Goal: Task Accomplishment & Management: Complete application form

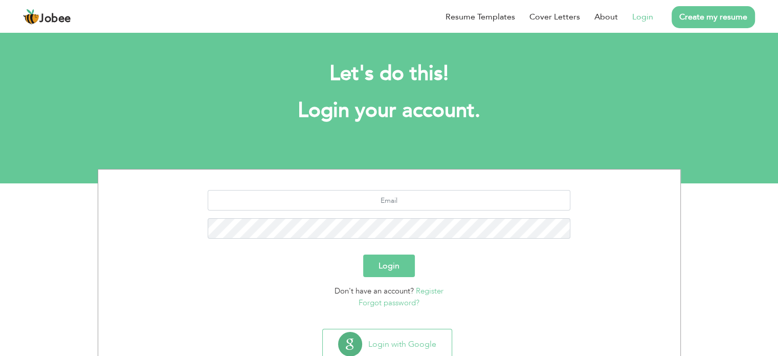
click at [694, 23] on link "Create my resume" at bounding box center [713, 17] width 83 height 22
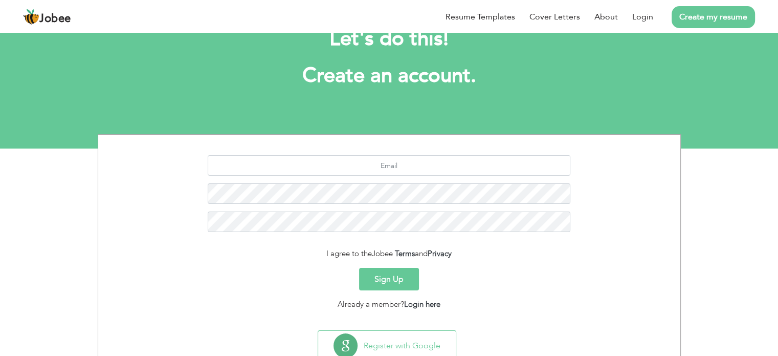
scroll to position [69, 0]
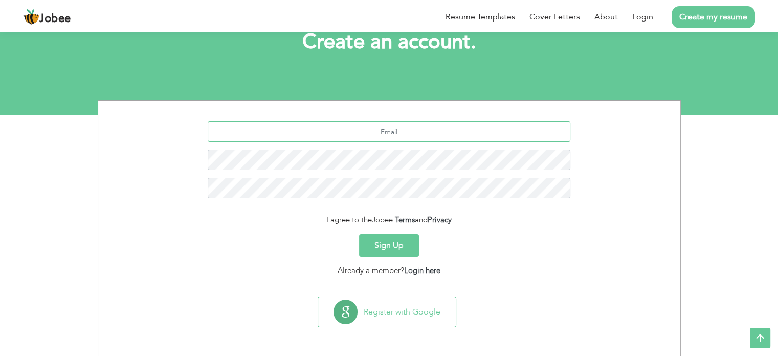
click at [393, 133] on input "text" at bounding box center [389, 131] width 363 height 20
click at [401, 247] on button "Sign Up" at bounding box center [389, 245] width 60 height 23
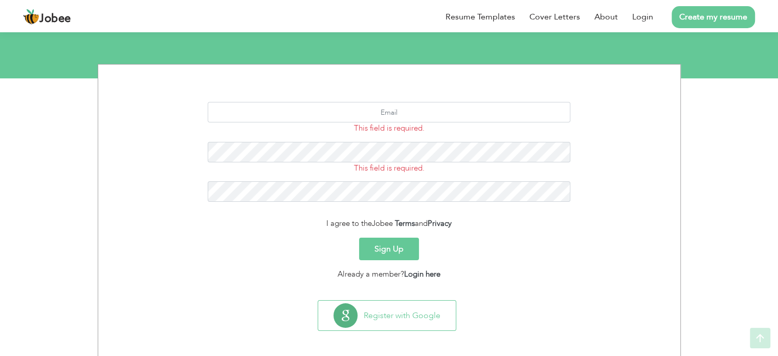
scroll to position [109, 0]
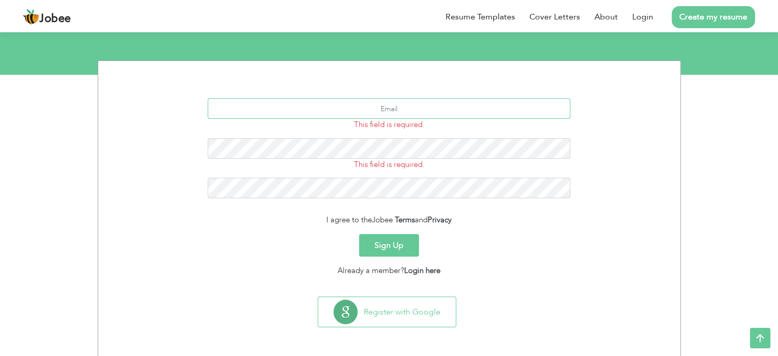
click at [386, 103] on input "text" at bounding box center [389, 108] width 363 height 20
type input "[EMAIL_ADDRESS][DOMAIN_NAME]"
drag, startPoint x: 518, startPoint y: 243, endPoint x: 513, endPoint y: 245, distance: 5.3
click at [518, 243] on div "Sign Up" at bounding box center [389, 245] width 567 height 23
click at [389, 239] on button "Sign Up" at bounding box center [389, 245] width 60 height 23
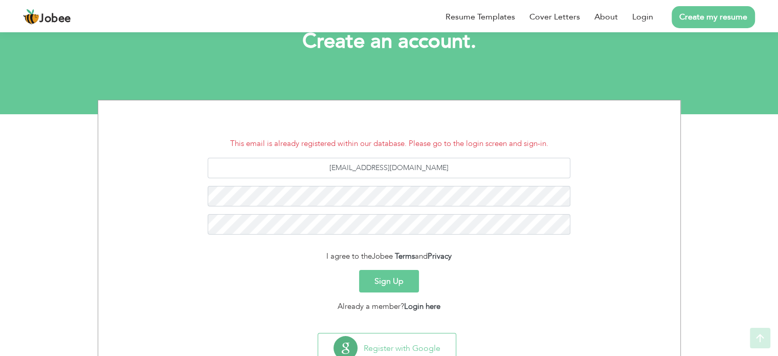
scroll to position [105, 0]
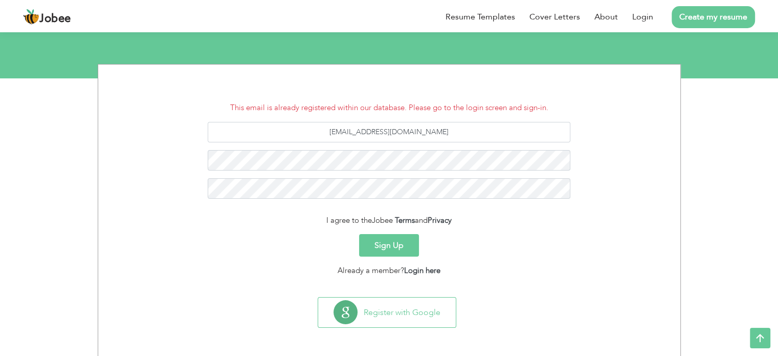
click at [381, 245] on button "Sign Up" at bounding box center [389, 245] width 60 height 23
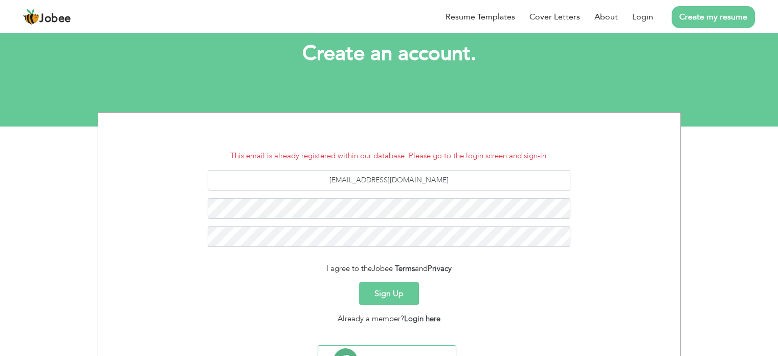
scroll to position [105, 0]
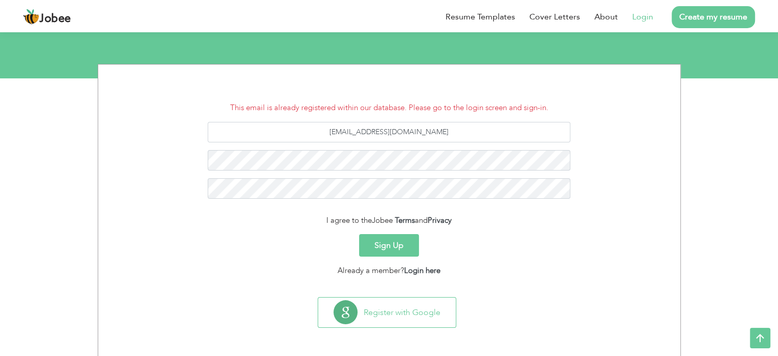
click at [643, 25] on li "Login" at bounding box center [635, 17] width 35 height 27
click at [645, 22] on link "Login" at bounding box center [643, 17] width 21 height 12
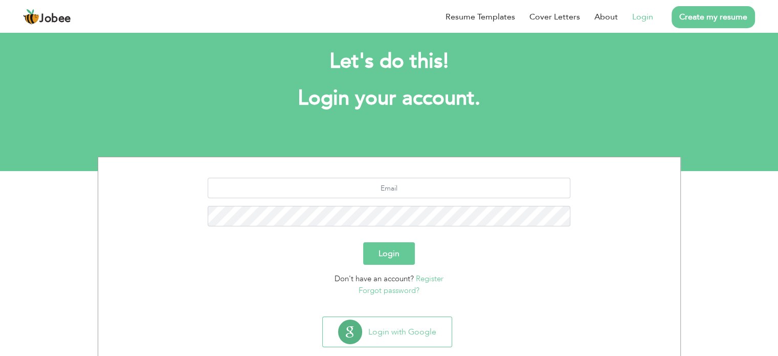
scroll to position [32, 0]
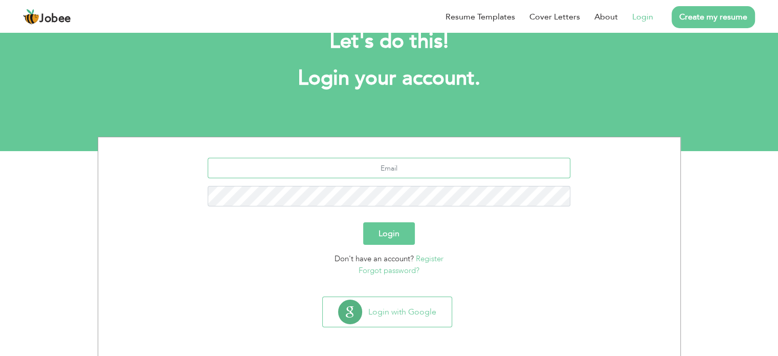
click at [400, 165] on input "text" at bounding box center [389, 168] width 363 height 20
type input "farhansqa77@gmail.com"
click at [505, 295] on section "Login with Google" at bounding box center [389, 323] width 567 height 63
click at [399, 270] on link "Forgot password?" at bounding box center [389, 270] width 61 height 10
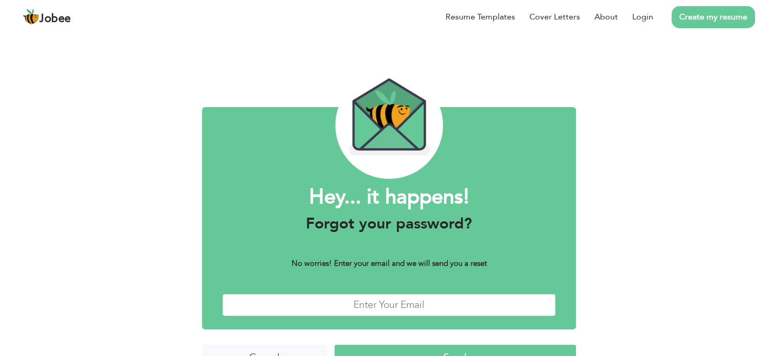
scroll to position [26, 0]
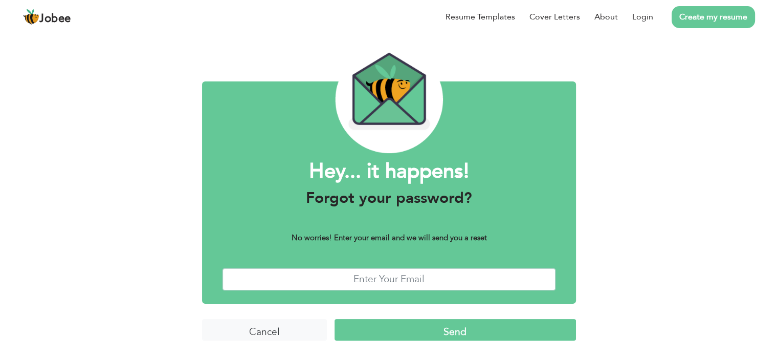
click at [409, 291] on div "Hey... it happens! Forgot your password? No worries! Enter your email and we wi…" at bounding box center [389, 192] width 374 height 222
click at [409, 278] on input "text" at bounding box center [389, 279] width 333 height 22
type input "farhansqa77@gmail.com"
click at [444, 327] on input "Send" at bounding box center [456, 330] width 242 height 22
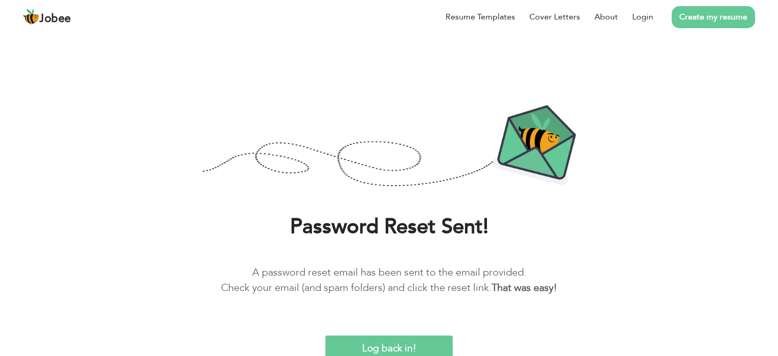
scroll to position [2, 0]
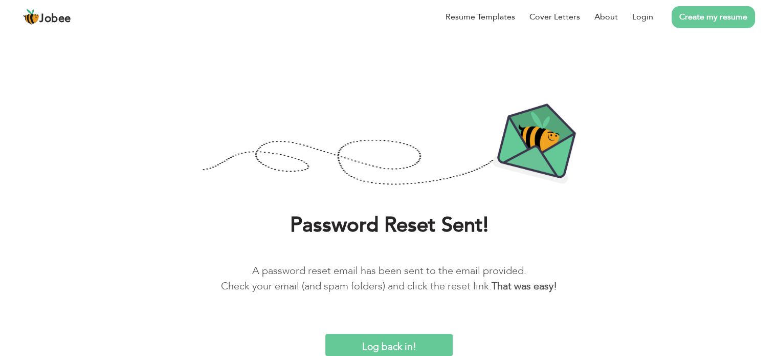
click at [711, 16] on link "Create my resume" at bounding box center [713, 17] width 83 height 22
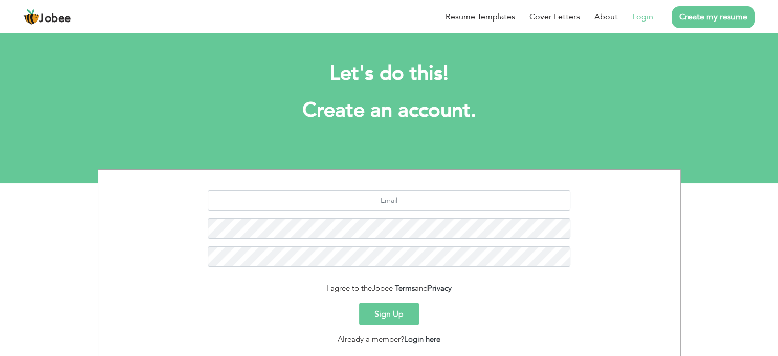
click at [639, 20] on link "Login" at bounding box center [643, 17] width 21 height 12
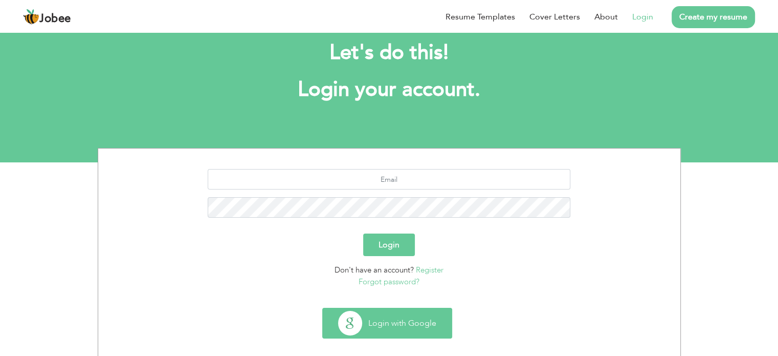
scroll to position [32, 0]
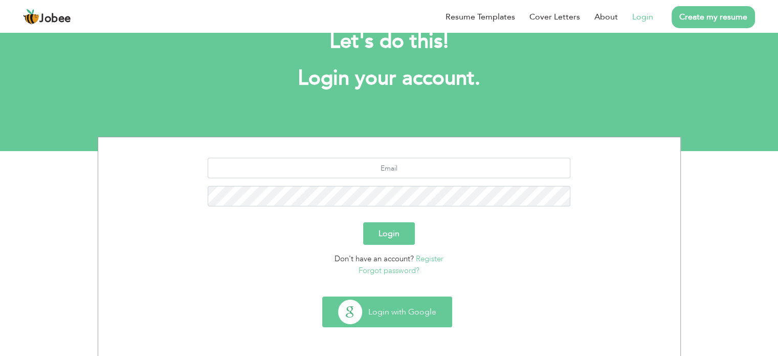
click at [409, 315] on button "Login with Google" at bounding box center [387, 312] width 129 height 30
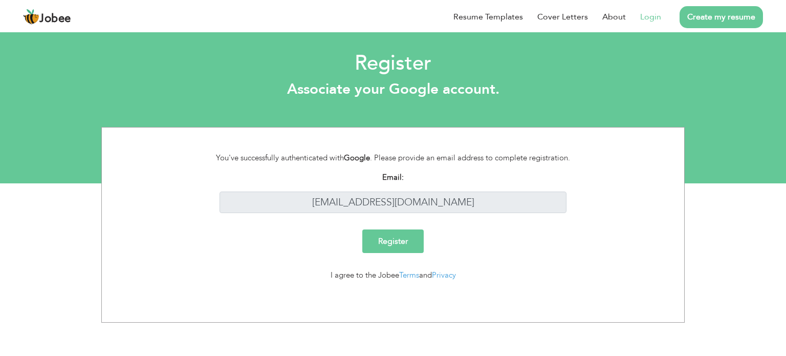
click at [394, 241] on input "Register" at bounding box center [392, 241] width 61 height 24
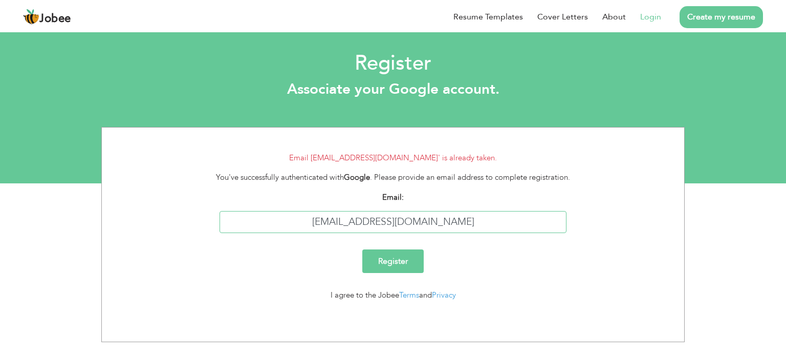
click at [487, 216] on input "[EMAIL_ADDRESS][DOMAIN_NAME]" at bounding box center [394, 222] width 348 height 22
click at [710, 20] on link "Create my resume" at bounding box center [721, 17] width 83 height 22
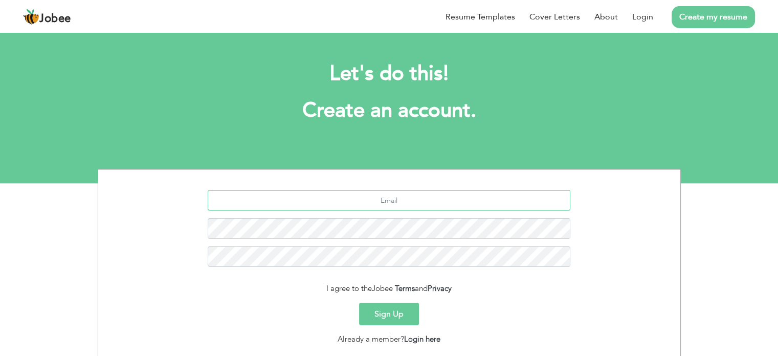
click at [420, 207] on input "text" at bounding box center [389, 200] width 363 height 20
type input "[EMAIL_ADDRESS][DOMAIN_NAME]"
click at [495, 292] on div "I agree to the Jobee Terms and Privacy" at bounding box center [389, 289] width 567 height 12
click at [638, 12] on link "Login" at bounding box center [643, 17] width 21 height 12
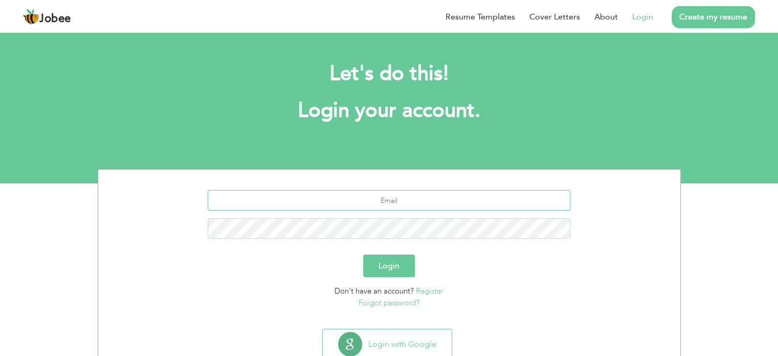
click at [375, 201] on input "text" at bounding box center [389, 200] width 363 height 20
type input "[EMAIL_ADDRESS][DOMAIN_NAME]"
click at [608, 289] on div "Don't have an account? Register Forgot password?" at bounding box center [389, 296] width 567 height 23
click at [412, 270] on button "Login" at bounding box center [389, 265] width 52 height 23
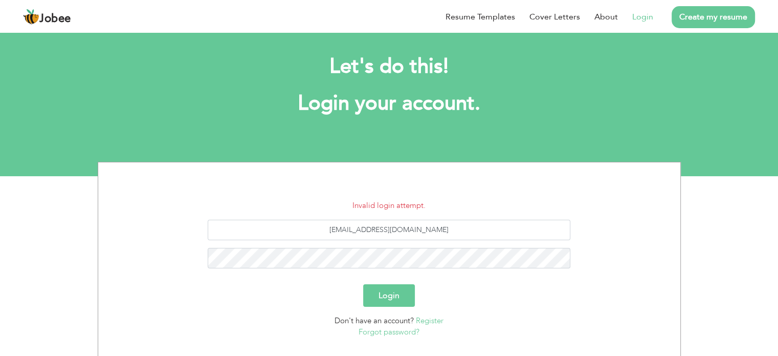
scroll to position [51, 0]
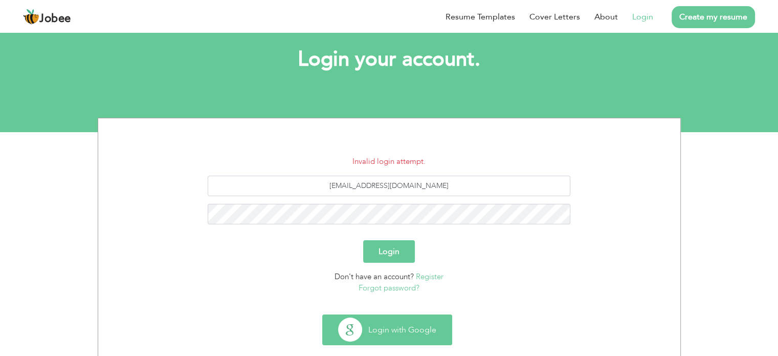
click at [400, 324] on button "Login with Google" at bounding box center [387, 330] width 129 height 30
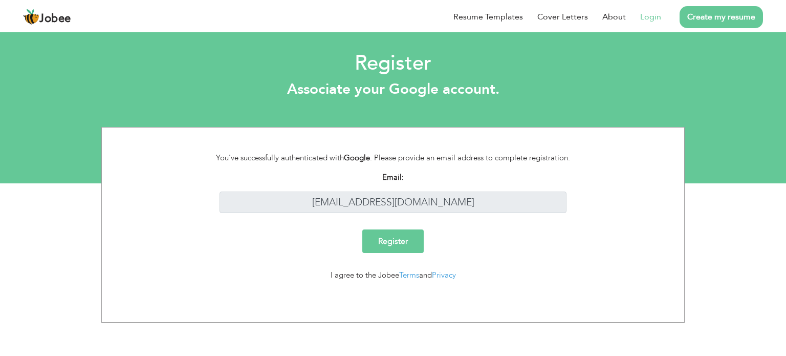
click at [402, 241] on input "Register" at bounding box center [392, 241] width 61 height 24
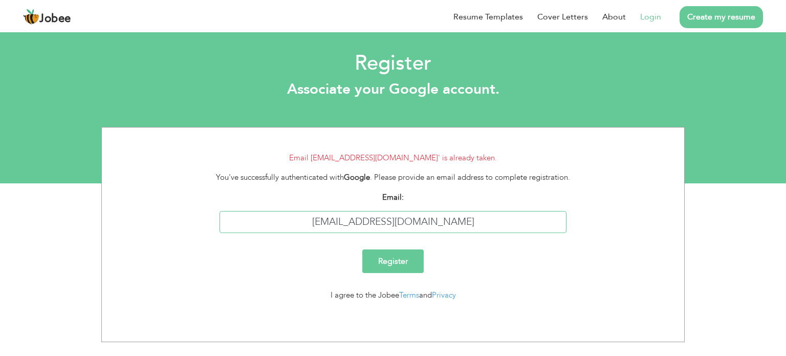
click at [421, 223] on input "[EMAIL_ADDRESS][DOMAIN_NAME]" at bounding box center [394, 222] width 348 height 22
click at [421, 223] on input "farhansqa77@gmail.com" at bounding box center [394, 222] width 348 height 22
type input "[EMAIL_ADDRESS][DOMAIN_NAME]"
click at [397, 262] on input "Register" at bounding box center [392, 261] width 61 height 24
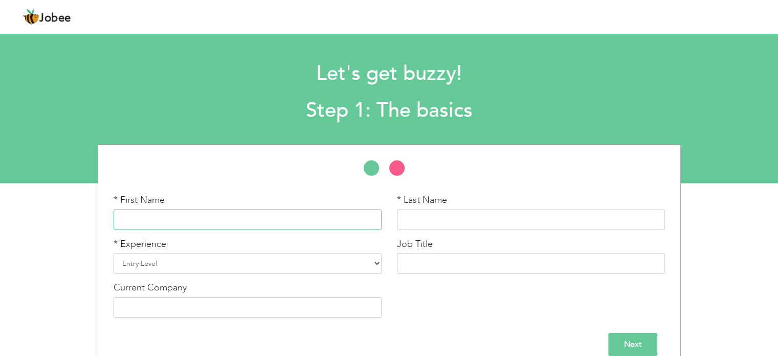
click at [206, 219] on input "text" at bounding box center [248, 219] width 268 height 20
type input "Rana"
type input "F"
type input "Ishaq"
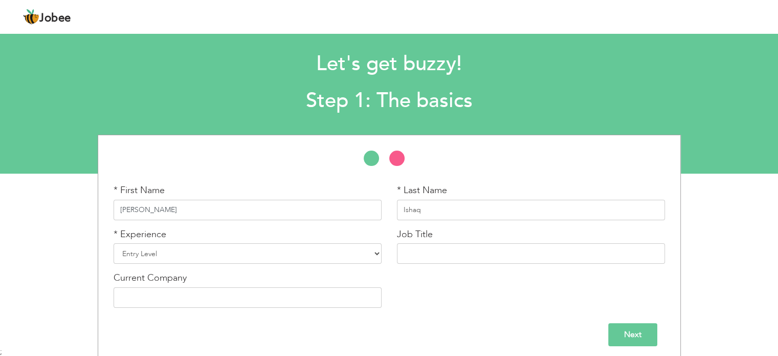
scroll to position [15, 0]
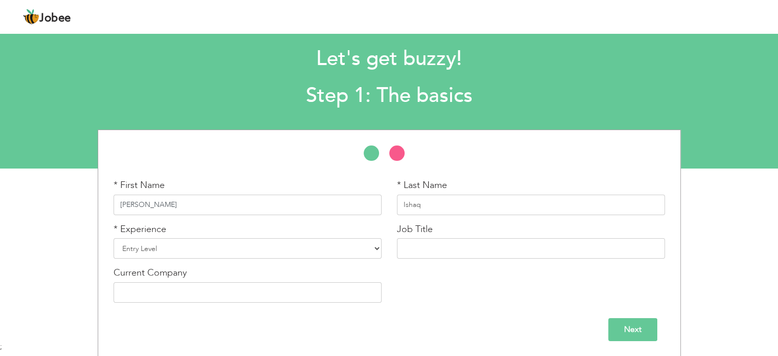
type input "Rana Farhan"
click at [230, 241] on select "Entry Level Less than 1 Year 1 Year 2 Years 3 Years 4 Years 5 Years 6 Years 7 Y…" at bounding box center [248, 248] width 268 height 20
click at [114, 238] on select "Entry Level Less than 1 Year 1 Year 2 Years 3 Years 4 Years 5 Years 6 Years 7 Y…" at bounding box center [248, 248] width 268 height 20
click at [207, 246] on select "Entry Level Less than 1 Year 1 Year 2 Years 3 Years 4 Years 5 Years 6 Years 7 Y…" at bounding box center [248, 248] width 268 height 20
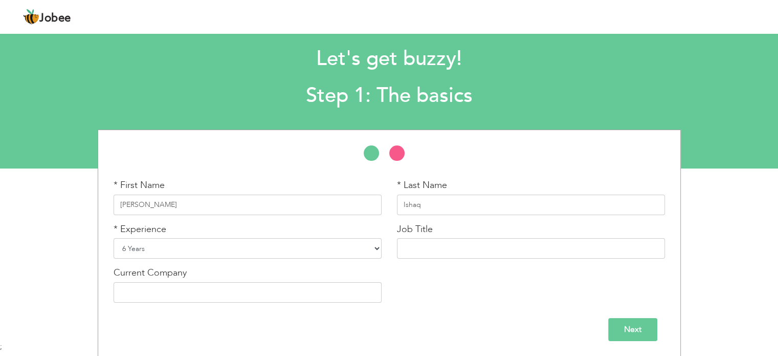
select select "9"
click at [114, 238] on select "Entry Level Less than 1 Year 1 Year 2 Years 3 Years 4 Years 5 Years 6 Years 7 Y…" at bounding box center [248, 248] width 268 height 20
click at [503, 251] on input "text" at bounding box center [531, 248] width 268 height 20
click at [409, 274] on div "* First Name Rana Farhan * Last Name Ishaq * Experience Entry Level Less than 1…" at bounding box center [389, 245] width 567 height 132
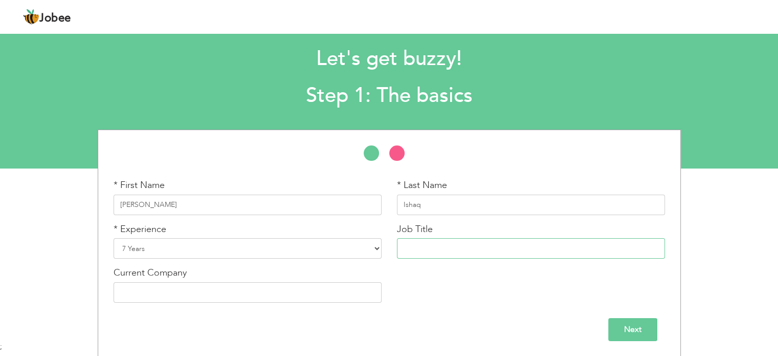
click at [444, 246] on input "text" at bounding box center [531, 248] width 268 height 20
paste input "Senior Software Quality Assurance"
type input "Senior Software Quality Assurance"
click at [240, 290] on input "text" at bounding box center [248, 292] width 268 height 20
click at [632, 321] on input "Next" at bounding box center [633, 329] width 49 height 23
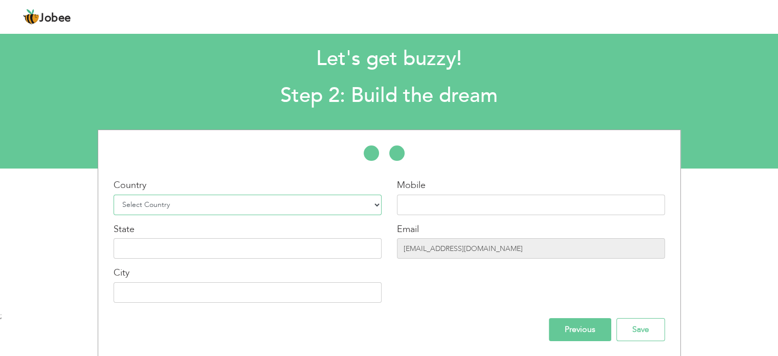
click at [271, 210] on select "Select Country Afghanistan Albania Algeria American Samoa Andorra Angola Anguil…" at bounding box center [248, 204] width 268 height 20
select select "166"
click at [114, 194] on select "Select Country Afghanistan Albania Algeria American Samoa Andorra Angola Anguil…" at bounding box center [248, 204] width 268 height 20
click at [440, 202] on input "text" at bounding box center [531, 204] width 268 height 20
click at [440, 289] on div "Mobile Email documentqa77@gmail.com" at bounding box center [531, 245] width 284 height 132
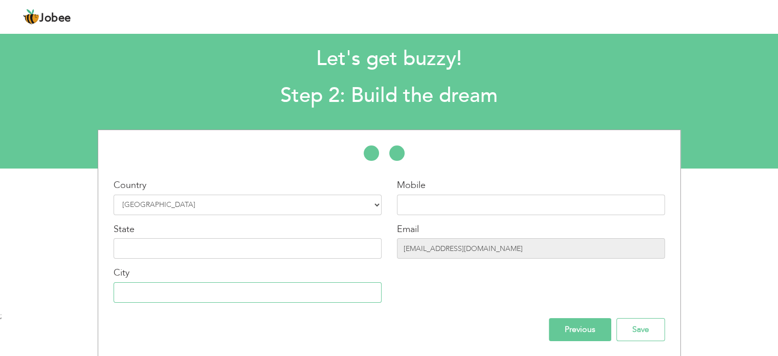
click at [256, 294] on input "text" at bounding box center [248, 292] width 268 height 20
type input "Lahore"
click at [454, 256] on input "documentqa77@gmail.com" at bounding box center [531, 248] width 268 height 20
click at [456, 255] on input "documentqa77@gmail.com" at bounding box center [531, 248] width 268 height 20
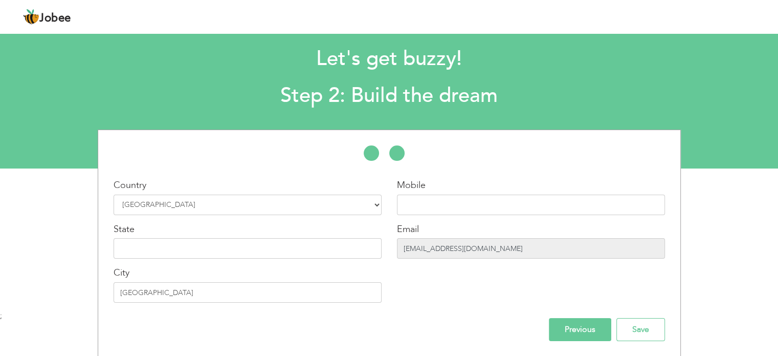
click at [456, 255] on input "documentqa77@gmail.com" at bounding box center [531, 248] width 268 height 20
drag, startPoint x: 500, startPoint y: 185, endPoint x: 506, endPoint y: 180, distance: 8.0
click at [502, 183] on div "Mobile" at bounding box center [531, 197] width 268 height 36
click at [269, 203] on select "Select Country Afghanistan Albania Algeria American Samoa Andorra Angola Anguil…" at bounding box center [248, 204] width 268 height 20
click at [478, 149] on div at bounding box center [389, 158] width 582 height 26
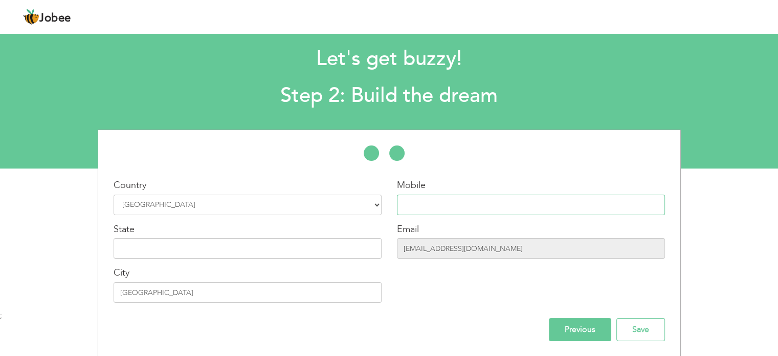
click at [456, 204] on input "text" at bounding box center [531, 204] width 268 height 20
type input "03006178207"
click at [639, 327] on input "Save" at bounding box center [641, 329] width 49 height 23
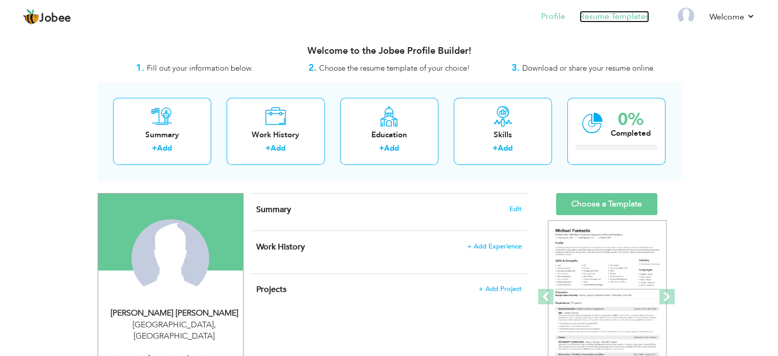
click at [603, 17] on link "Resume Templates" at bounding box center [615, 17] width 70 height 12
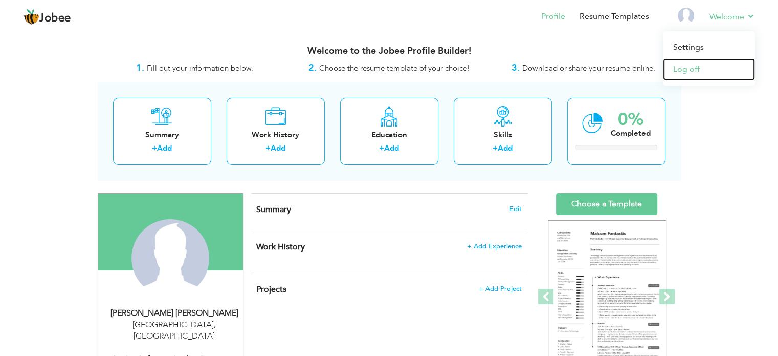
click at [690, 65] on link "Log off" at bounding box center [709, 69] width 92 height 22
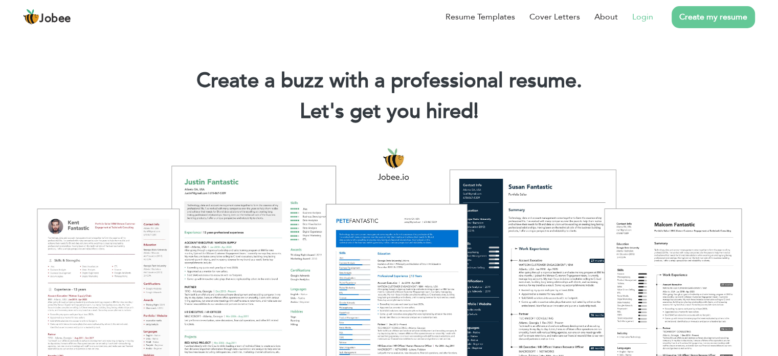
click at [650, 18] on link "Login" at bounding box center [643, 17] width 21 height 12
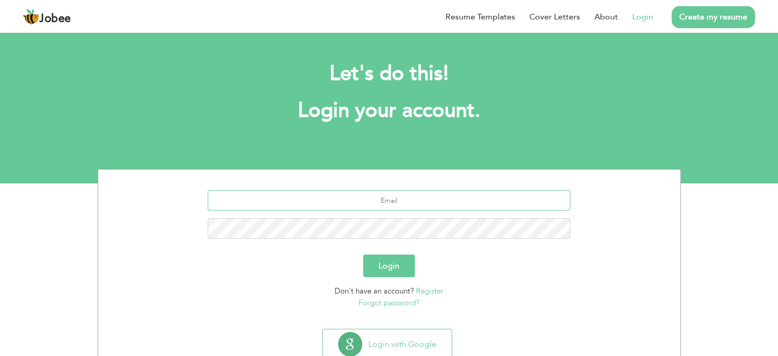
click at [392, 204] on input "text" at bounding box center [389, 200] width 363 height 20
type input "[EMAIL_ADDRESS][DOMAIN_NAME]"
click at [412, 255] on button "Login" at bounding box center [389, 265] width 52 height 23
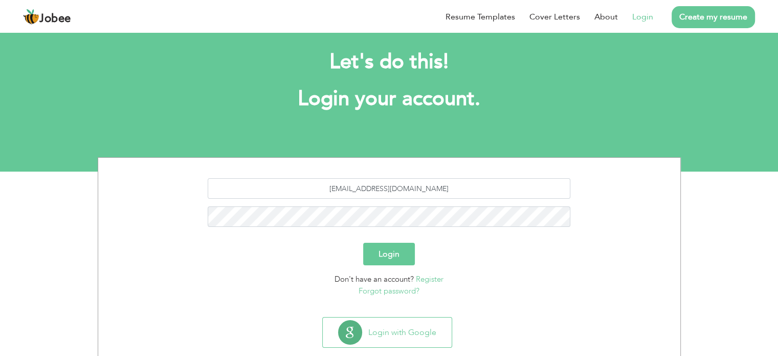
scroll to position [32, 0]
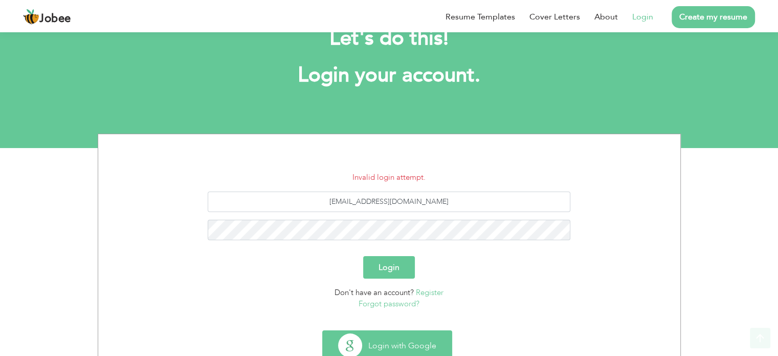
scroll to position [69, 0]
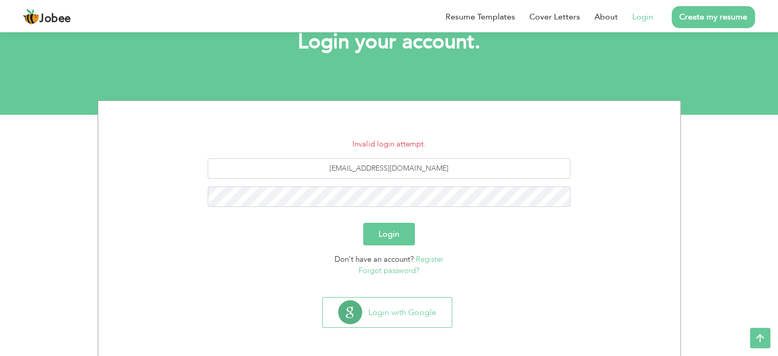
click at [390, 271] on link "Forgot password?" at bounding box center [389, 270] width 61 height 10
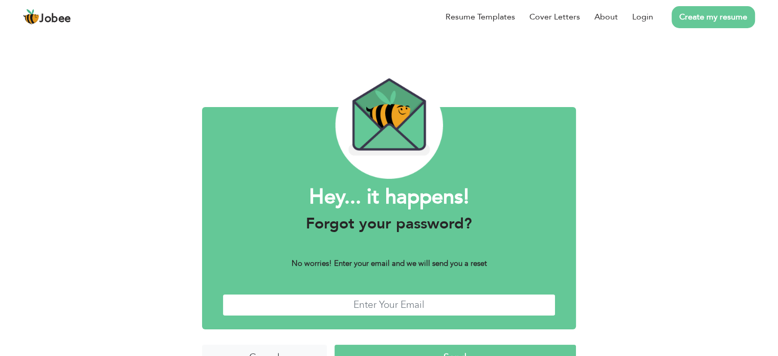
click at [385, 296] on input "text" at bounding box center [389, 305] width 333 height 22
type input "[EMAIL_ADDRESS][DOMAIN_NAME]"
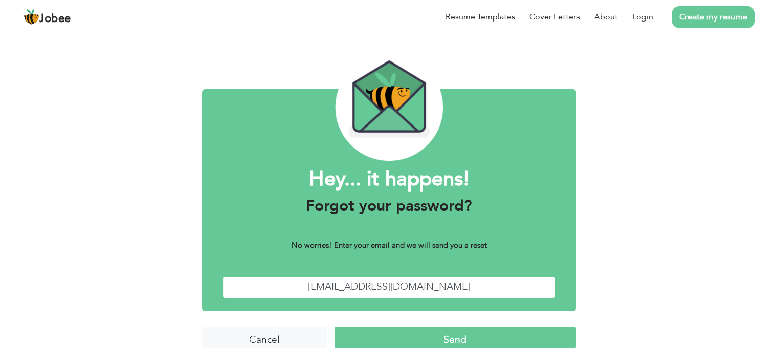
scroll to position [26, 0]
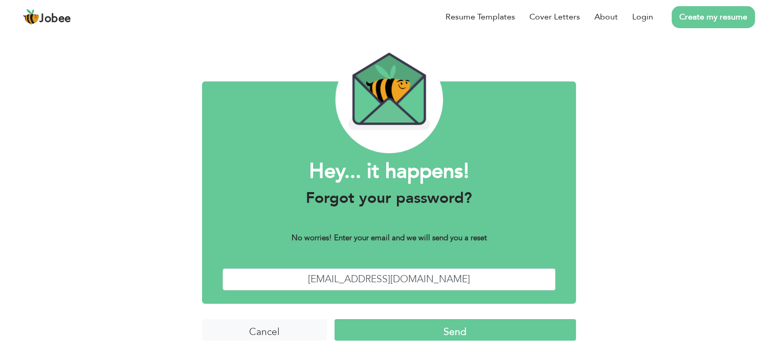
click at [428, 325] on input "Send" at bounding box center [456, 330] width 242 height 22
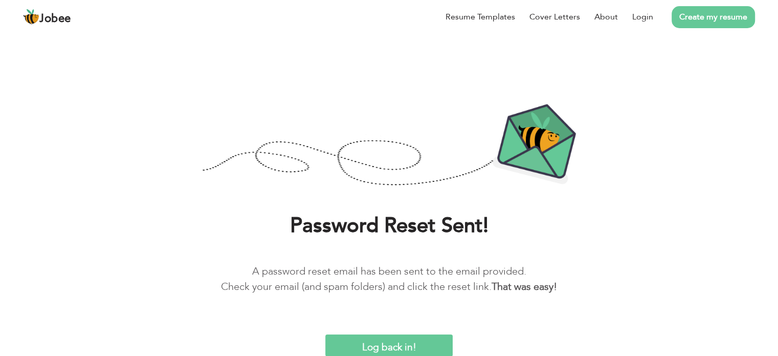
scroll to position [2, 0]
click at [339, 272] on p "A password reset email has been sent to the email provided. Check your email (a…" at bounding box center [389, 278] width 748 height 31
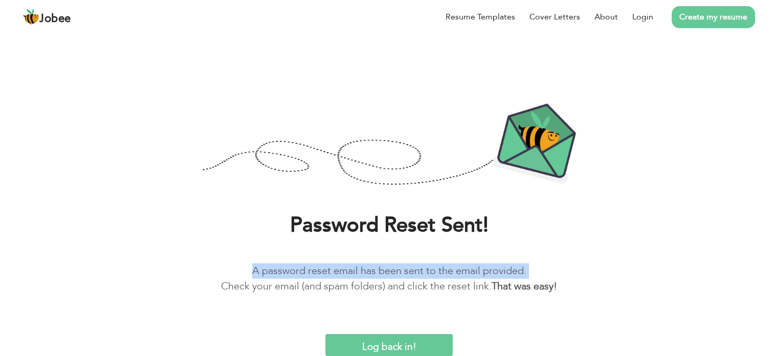
click at [339, 272] on p "A password reset email has been sent to the email provided. Check your email (a…" at bounding box center [389, 278] width 748 height 31
click at [380, 278] on p "A password reset email has been sent to the email provided. Check your email (a…" at bounding box center [389, 278] width 748 height 31
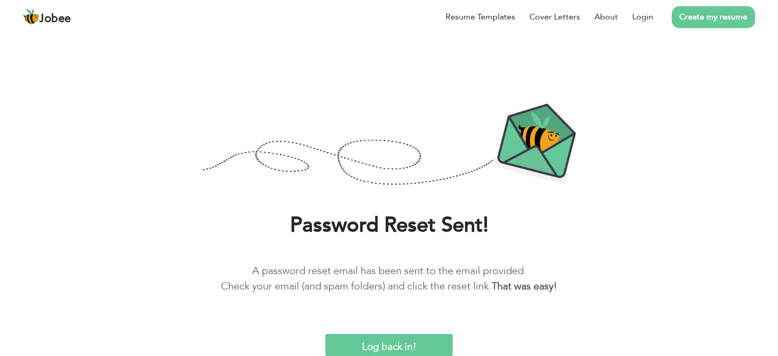
click at [359, 338] on input "Log back in!" at bounding box center [389, 345] width 127 height 22
click at [375, 345] on input "Log back in!" at bounding box center [389, 345] width 127 height 22
click at [395, 355] on input "Log back in!" at bounding box center [389, 345] width 127 height 22
click at [396, 349] on input "Log back in!" at bounding box center [389, 345] width 127 height 22
click at [639, 17] on link "Login" at bounding box center [643, 17] width 21 height 12
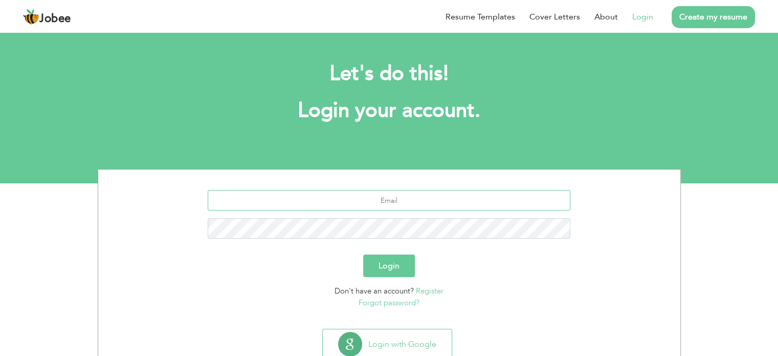
click at [391, 193] on input "text" at bounding box center [389, 200] width 363 height 20
type input "[EMAIL_ADDRESS][DOMAIN_NAME]"
drag, startPoint x: 633, startPoint y: 317, endPoint x: 508, endPoint y: 282, distance: 129.8
click at [633, 317] on section "[EMAIL_ADDRESS][DOMAIN_NAME] Login Don't have an account? Register Forgot passw…" at bounding box center [389, 246] width 567 height 155
click at [413, 267] on button "Login" at bounding box center [389, 265] width 52 height 23
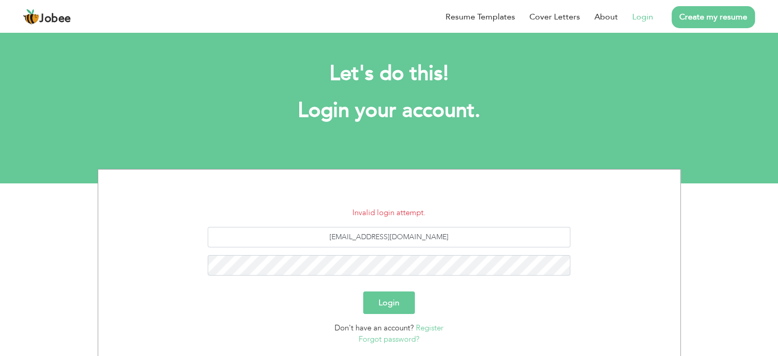
click at [452, 178] on section "Invalid login attempt. [EMAIL_ADDRESS][DOMAIN_NAME] Login Don't have an account…" at bounding box center [389, 265] width 567 height 192
click at [391, 301] on button "Login" at bounding box center [389, 302] width 52 height 23
